Goal: Task Accomplishment & Management: Use online tool/utility

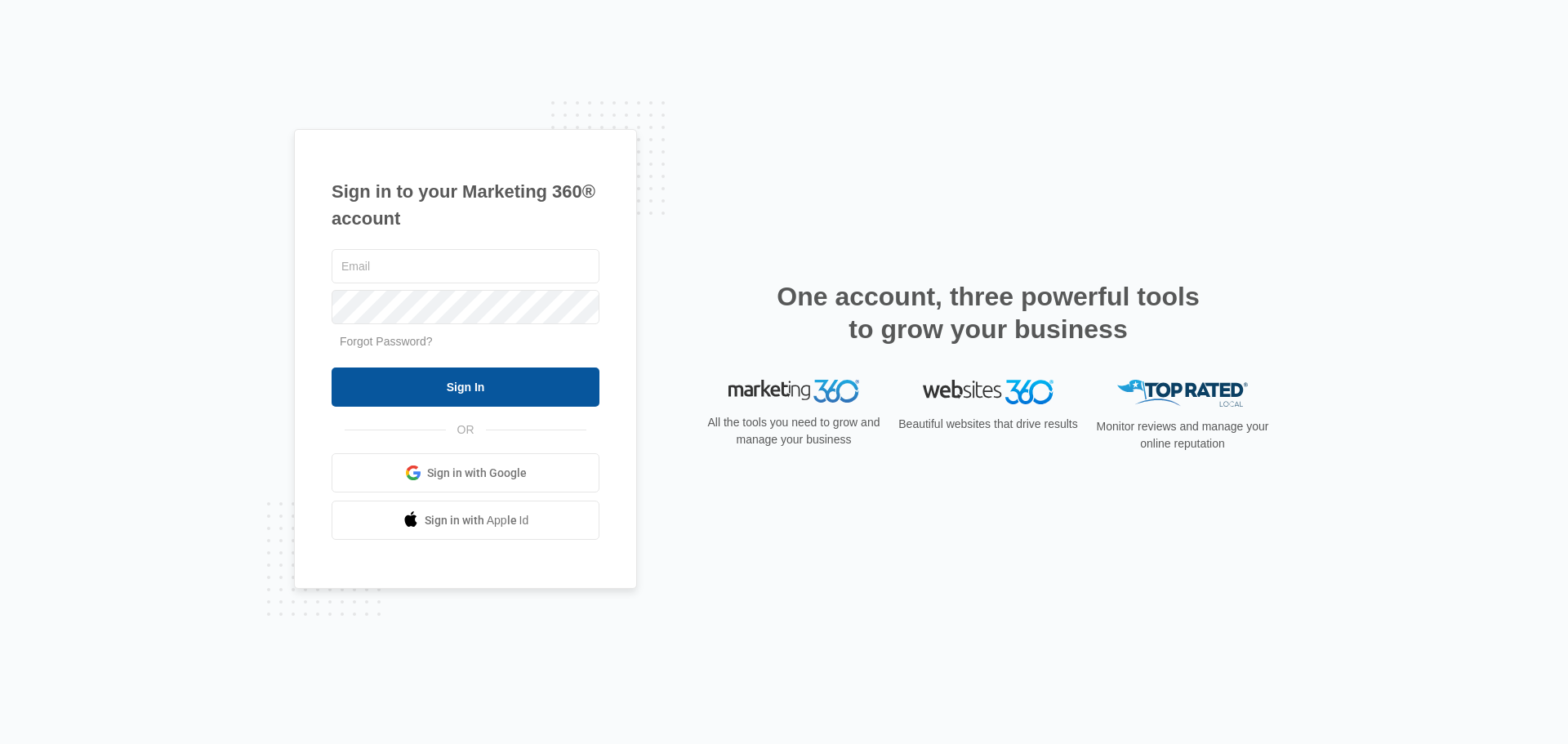
type input "[PERSON_NAME][DOMAIN_NAME][EMAIL_ADDRESS][DOMAIN_NAME]"
click at [503, 401] on input "Sign In" at bounding box center [465, 387] width 268 height 39
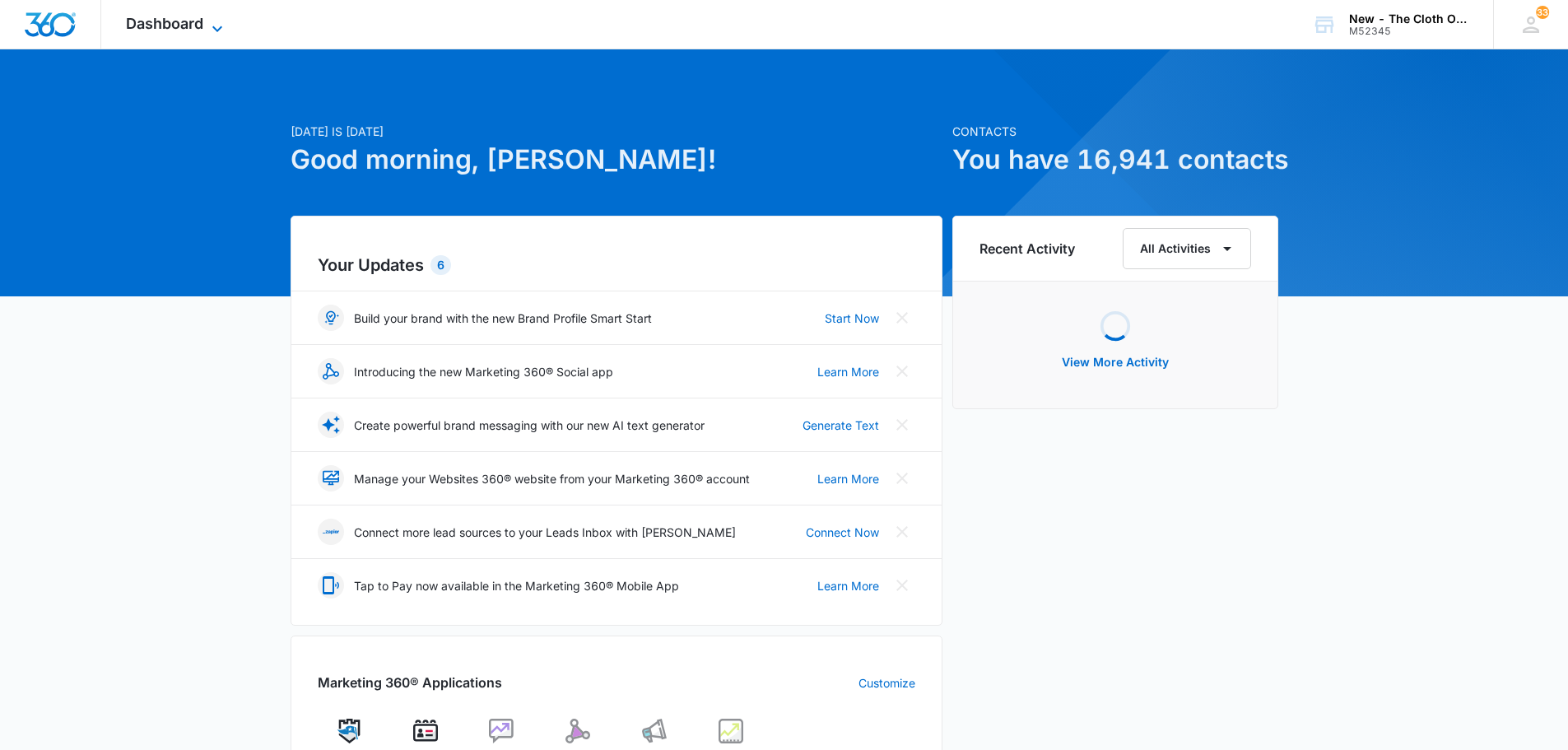
click at [213, 32] on icon at bounding box center [217, 29] width 20 height 20
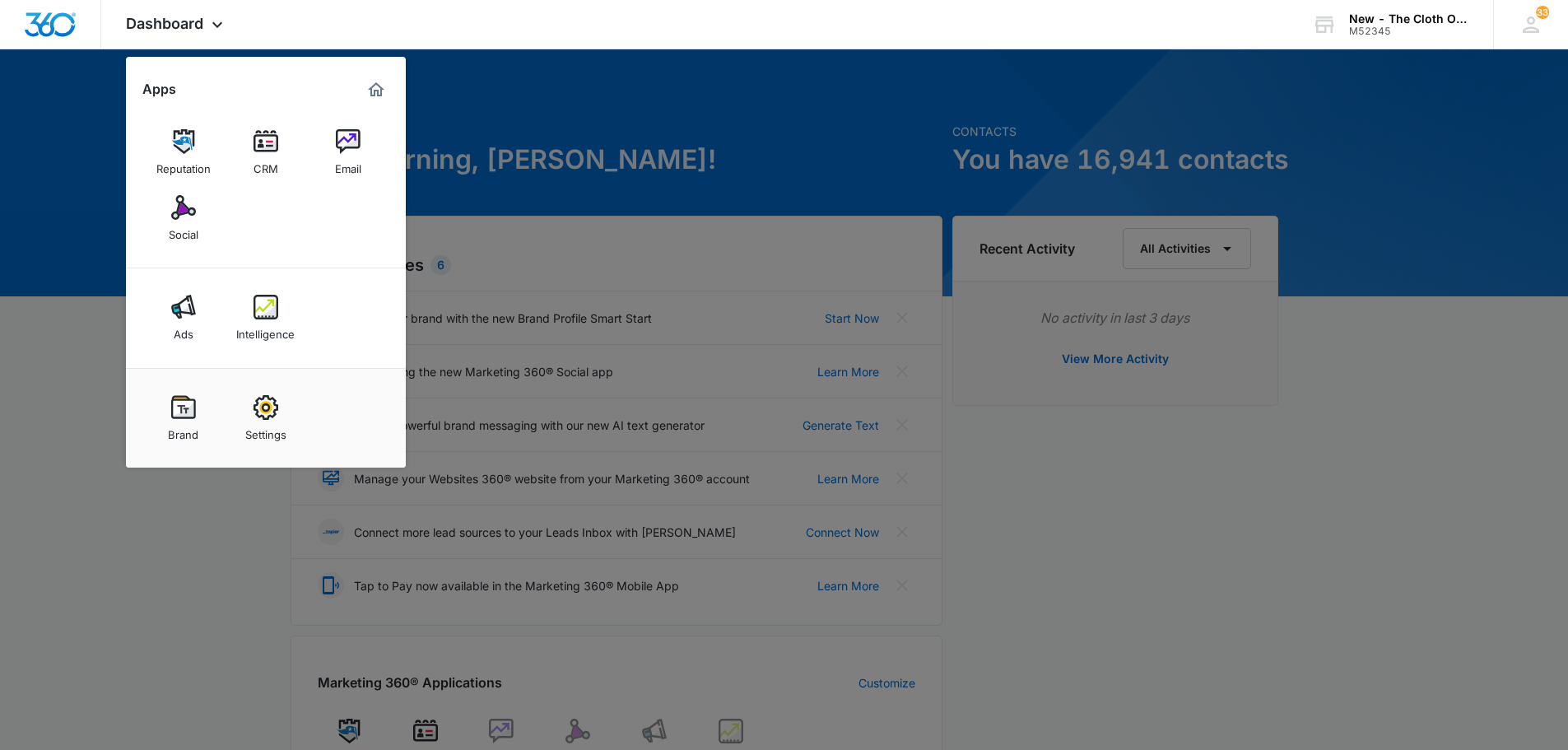
click at [273, 144] on img at bounding box center [266, 141] width 24 height 24
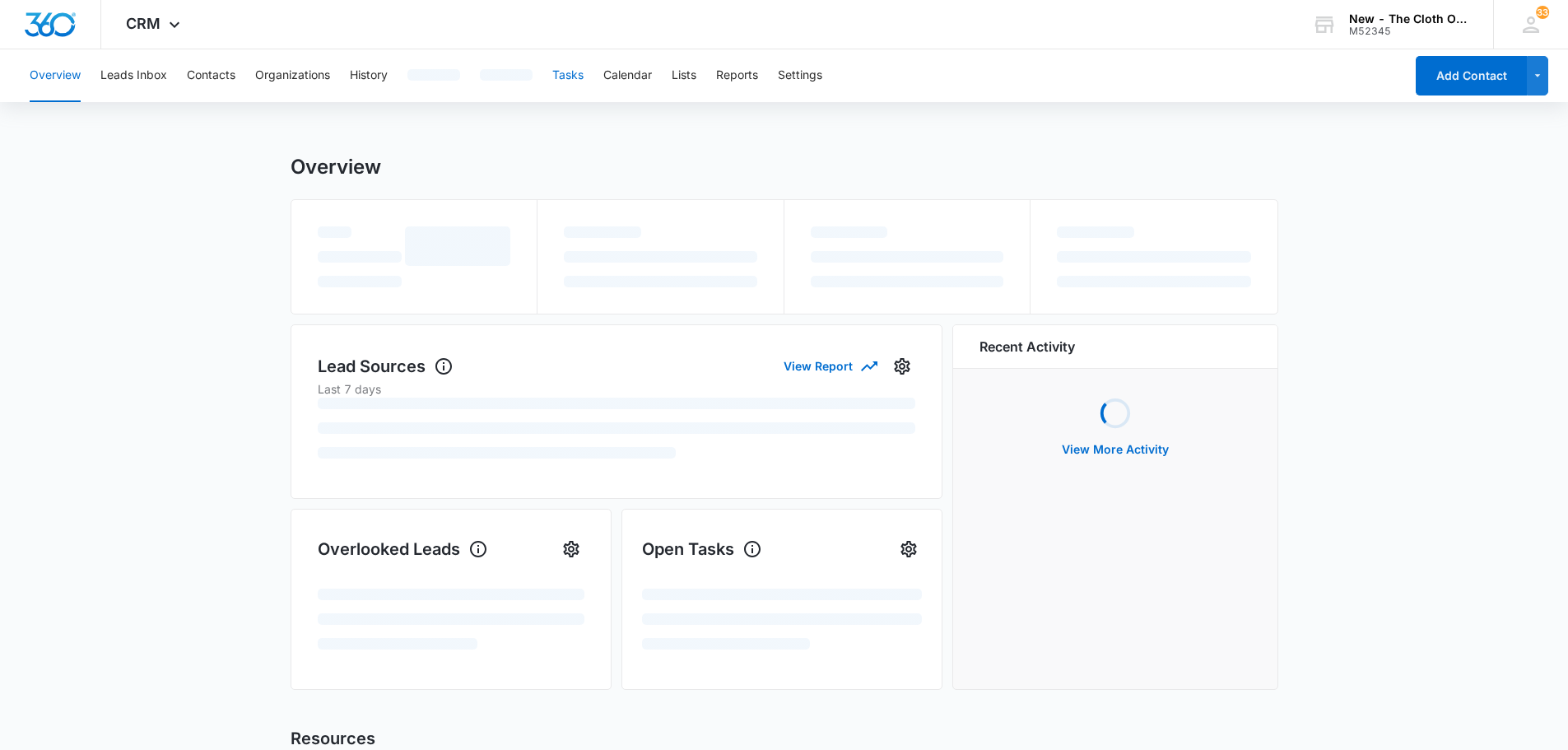
click at [581, 70] on button "Tasks" at bounding box center [568, 76] width 31 height 52
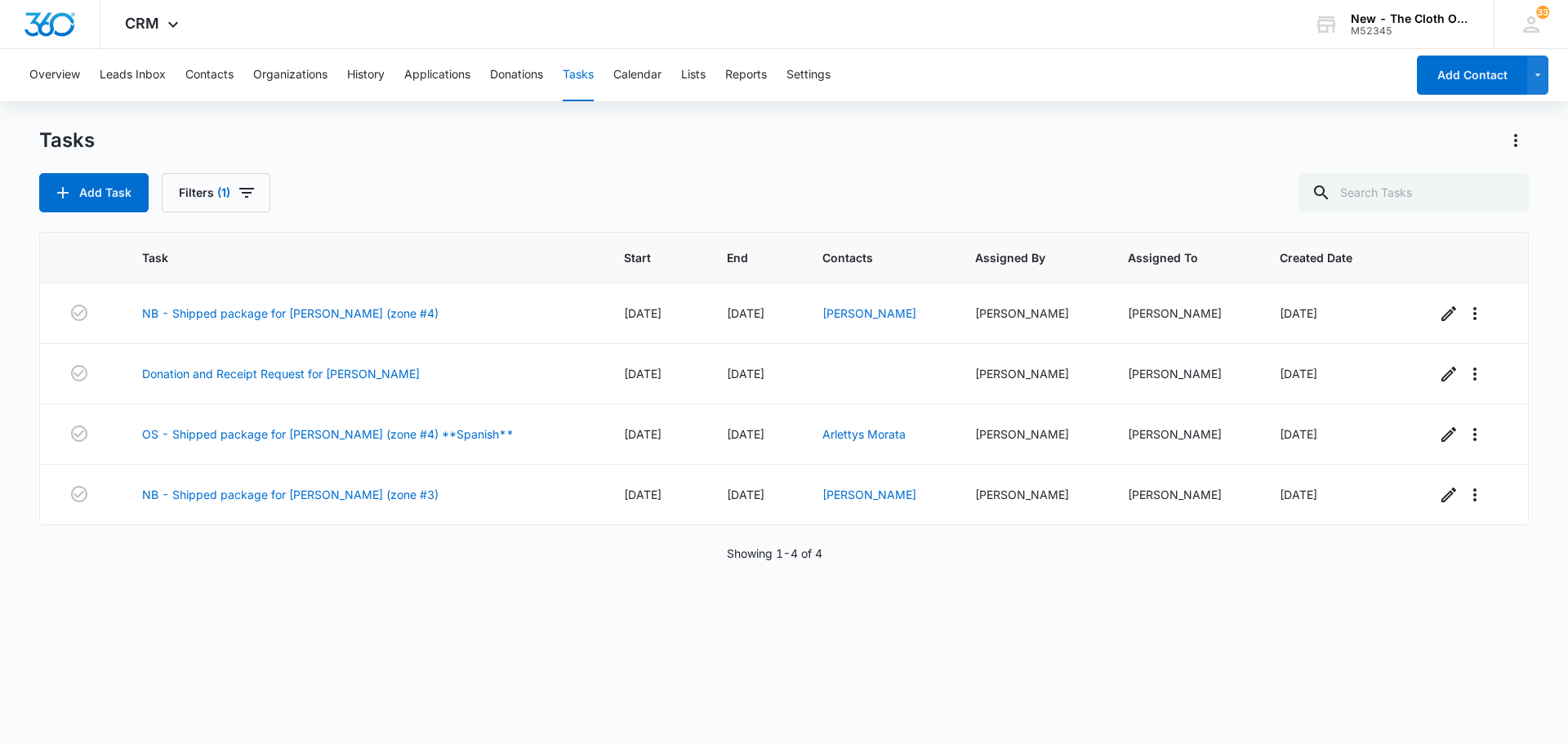
drag, startPoint x: 4, startPoint y: 430, endPoint x: 669, endPoint y: 198, distance: 704.3
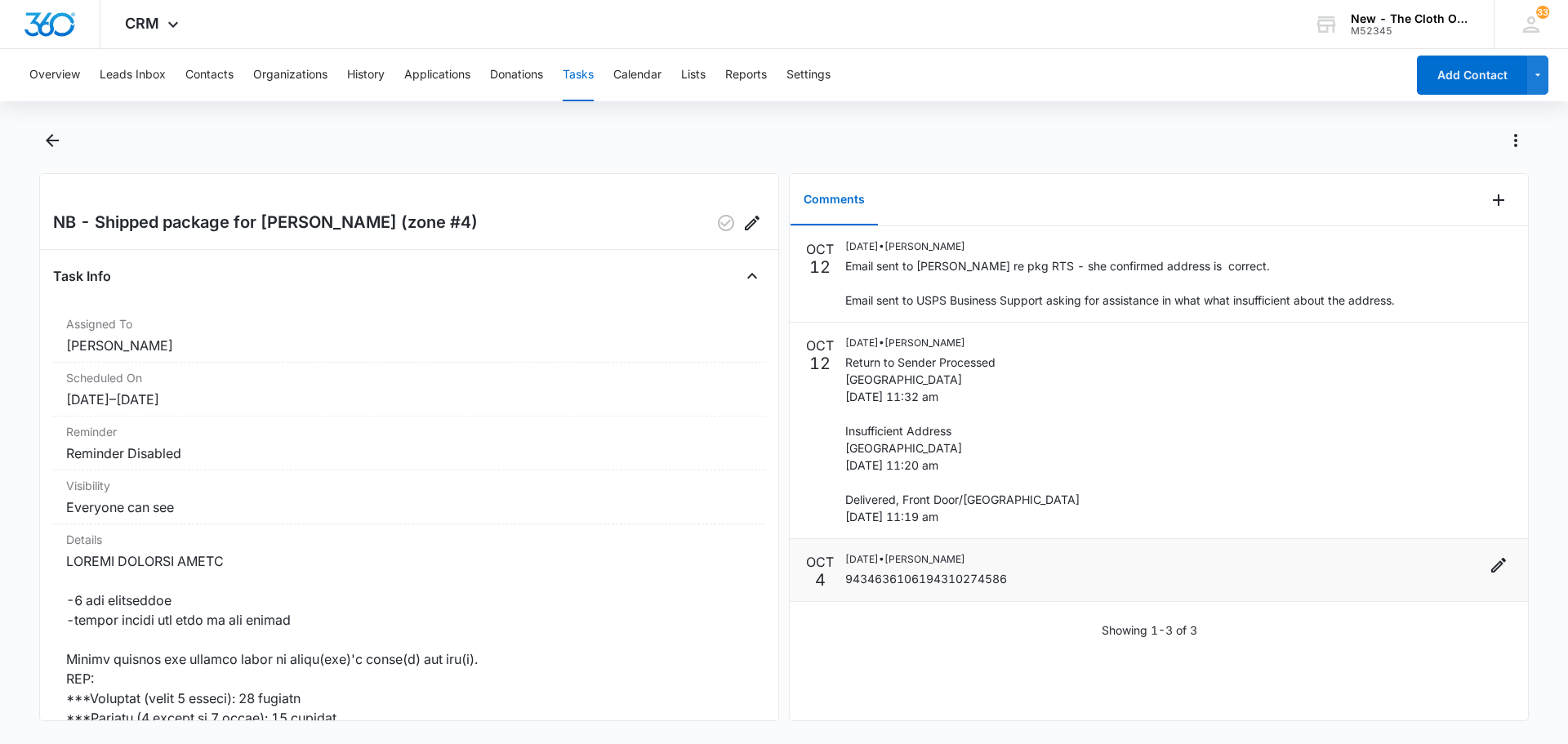
click at [903, 587] on p "9434636106194310274586" at bounding box center [926, 579] width 162 height 17
click at [904, 587] on p "9434636106194310274586" at bounding box center [926, 579] width 162 height 17
